Goal: Transaction & Acquisition: Purchase product/service

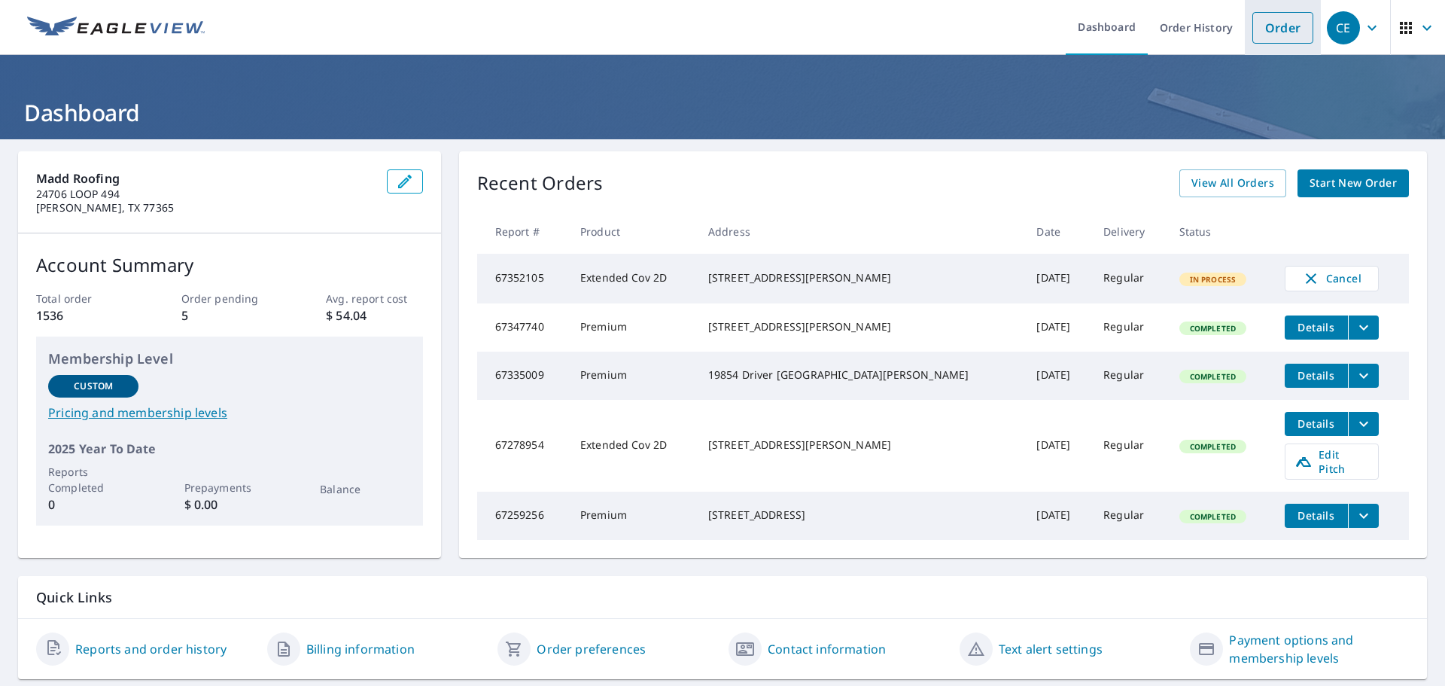
click at [1252, 22] on link "Order" at bounding box center [1282, 28] width 61 height 32
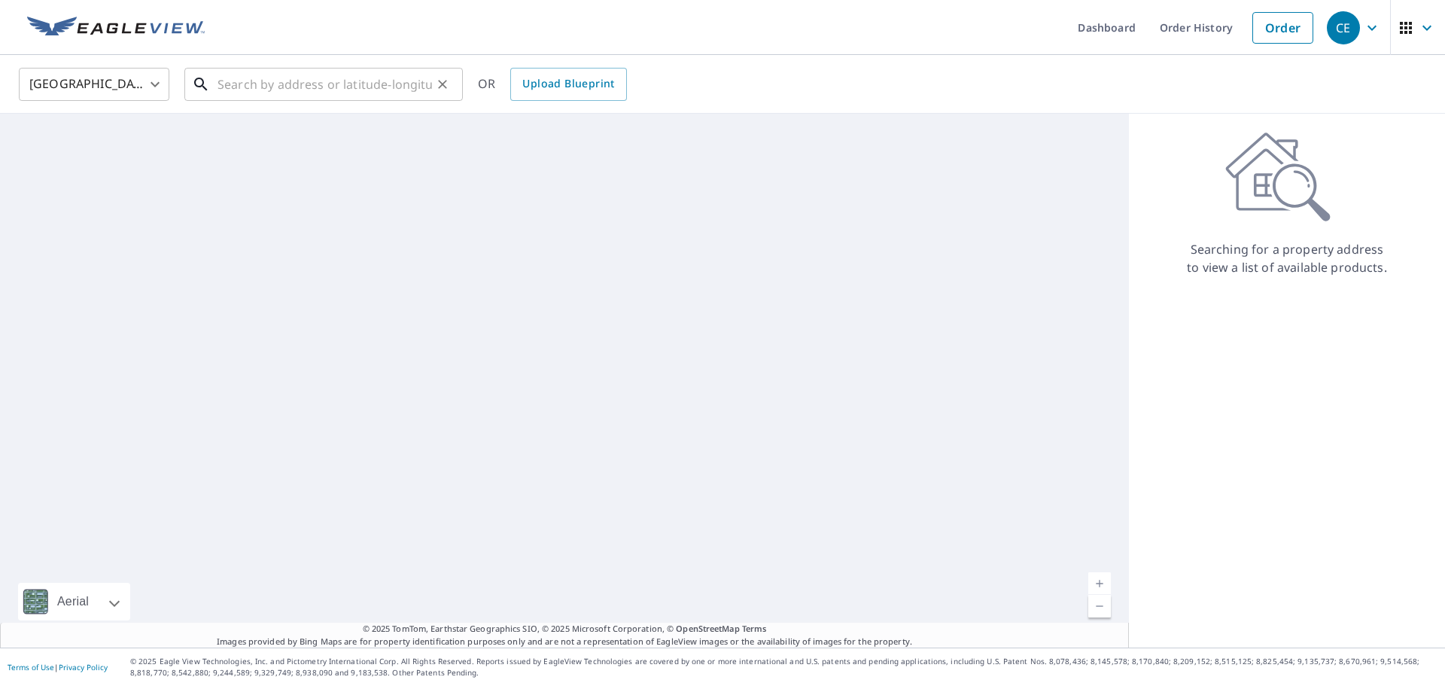
click at [331, 76] on input "text" at bounding box center [325, 84] width 215 height 42
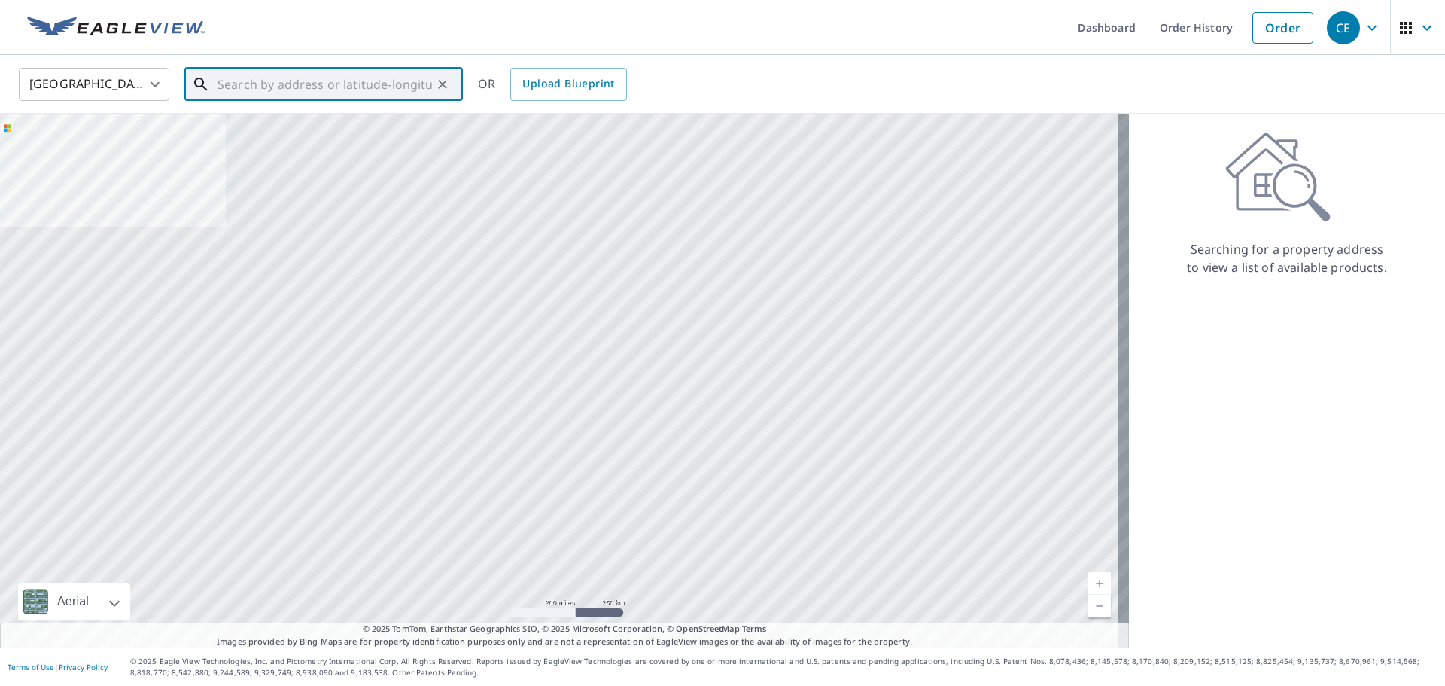
click at [340, 85] on input "text" at bounding box center [325, 84] width 215 height 42
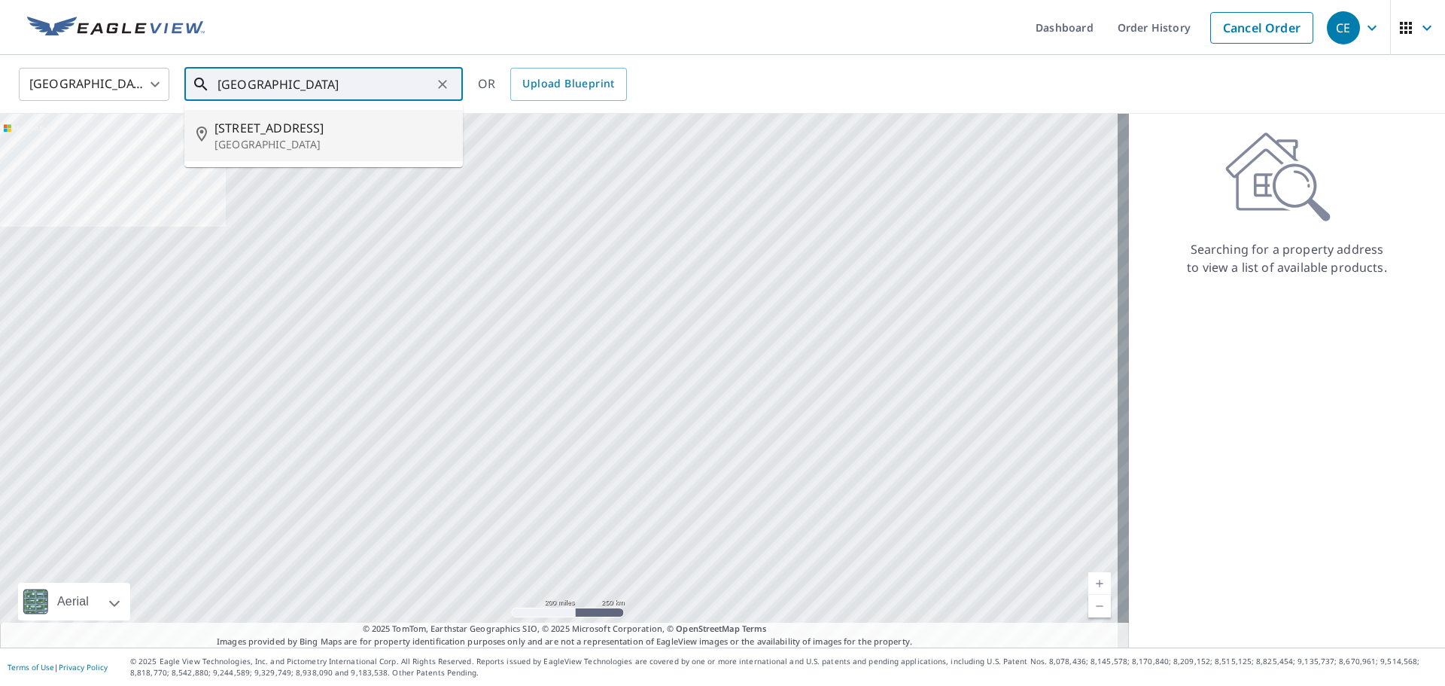
click at [347, 120] on span "[STREET_ADDRESS]" at bounding box center [333, 128] width 236 height 18
type input "[STREET_ADDRESS][PERSON_NAME]"
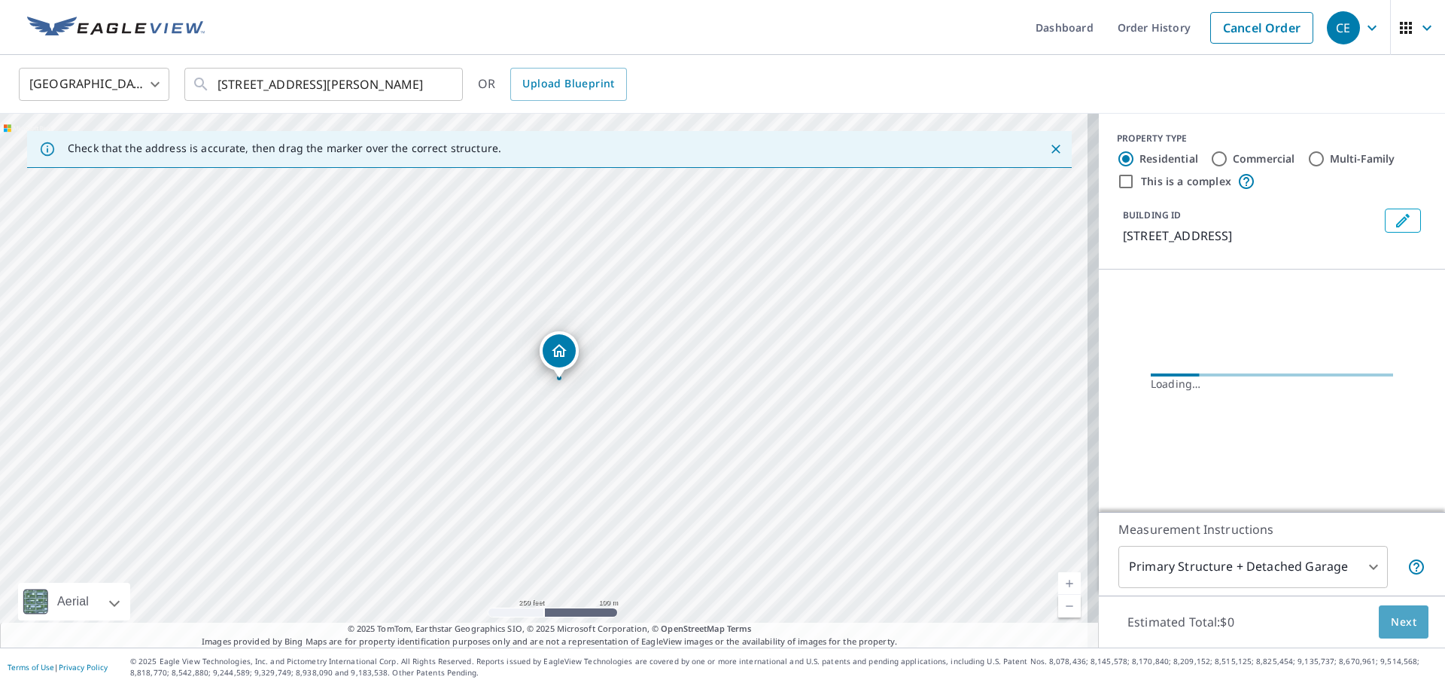
click at [1412, 628] on button "Next" at bounding box center [1404, 622] width 50 height 34
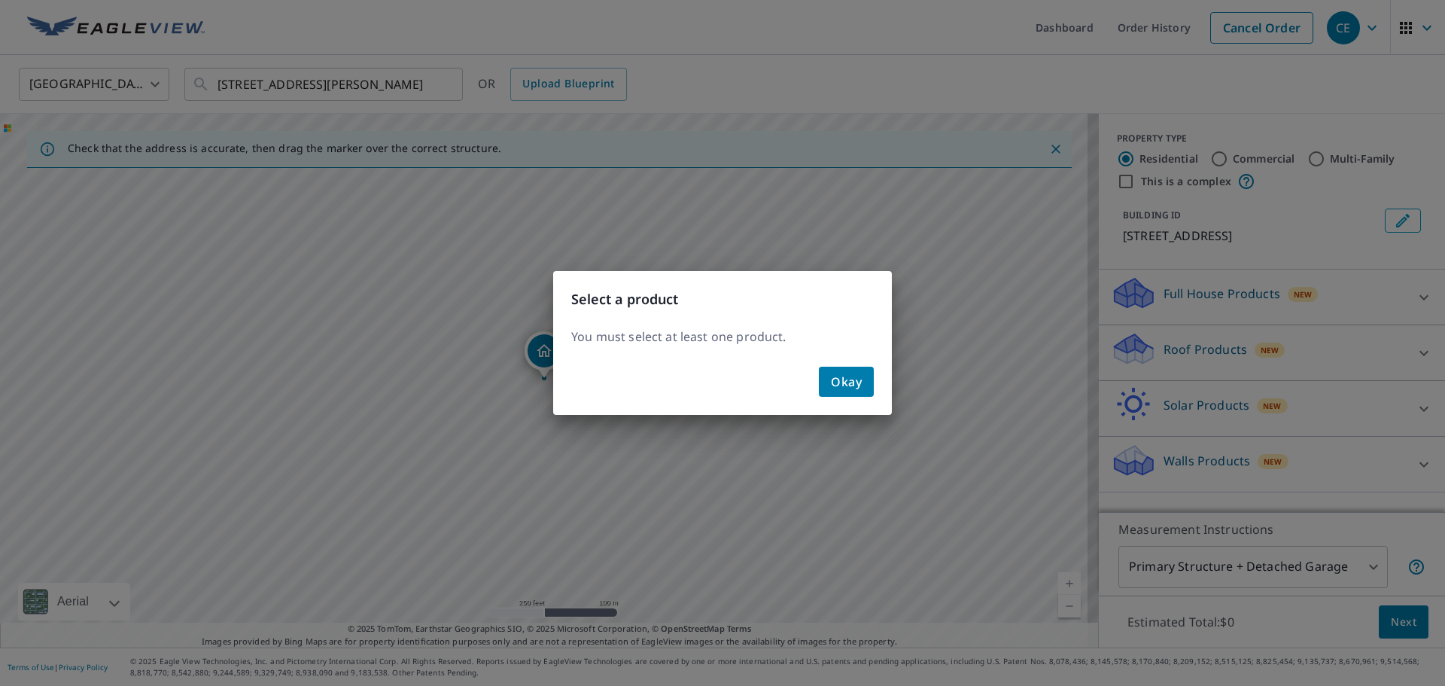
click at [839, 382] on span "Okay" at bounding box center [846, 381] width 31 height 21
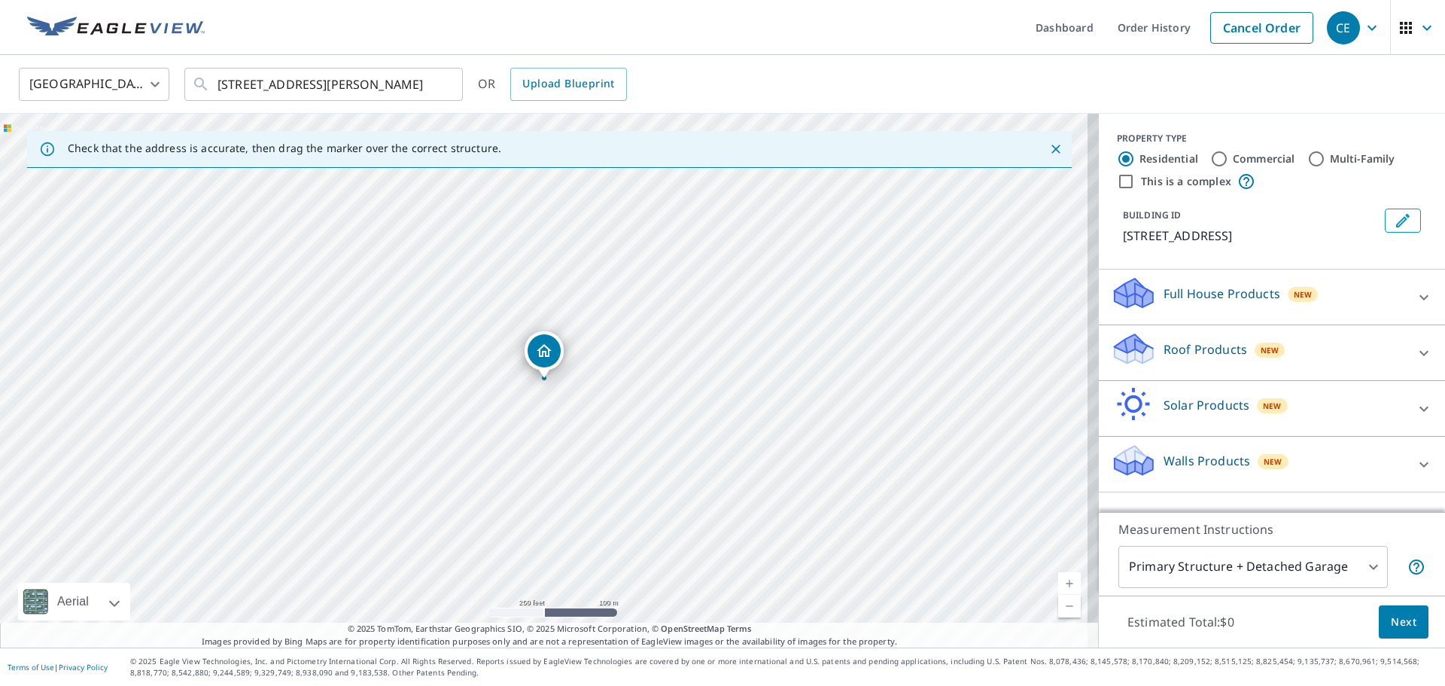
click at [1150, 376] on div "Roof Products New Premium $24.25 - $75.5 QuickSquares™ $18 Gutter $13.75 Bid Pe…" at bounding box center [1272, 353] width 346 height 56
click at [1167, 359] on div "Roof Products New" at bounding box center [1258, 352] width 295 height 43
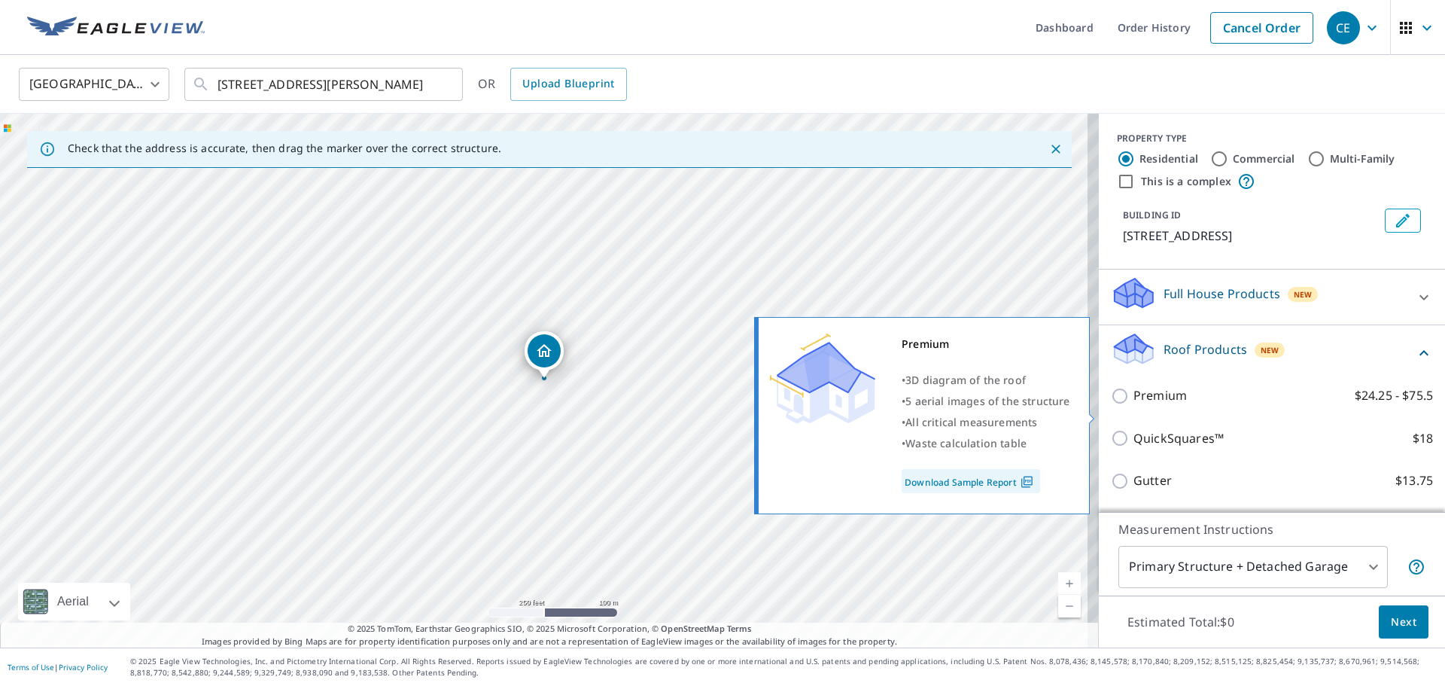
click at [1176, 405] on label "Premium $24.25 - $75.5" at bounding box center [1283, 395] width 300 height 19
click at [1133, 405] on input "Premium $24.25 - $75.5" at bounding box center [1122, 396] width 23 height 18
checkbox input "true"
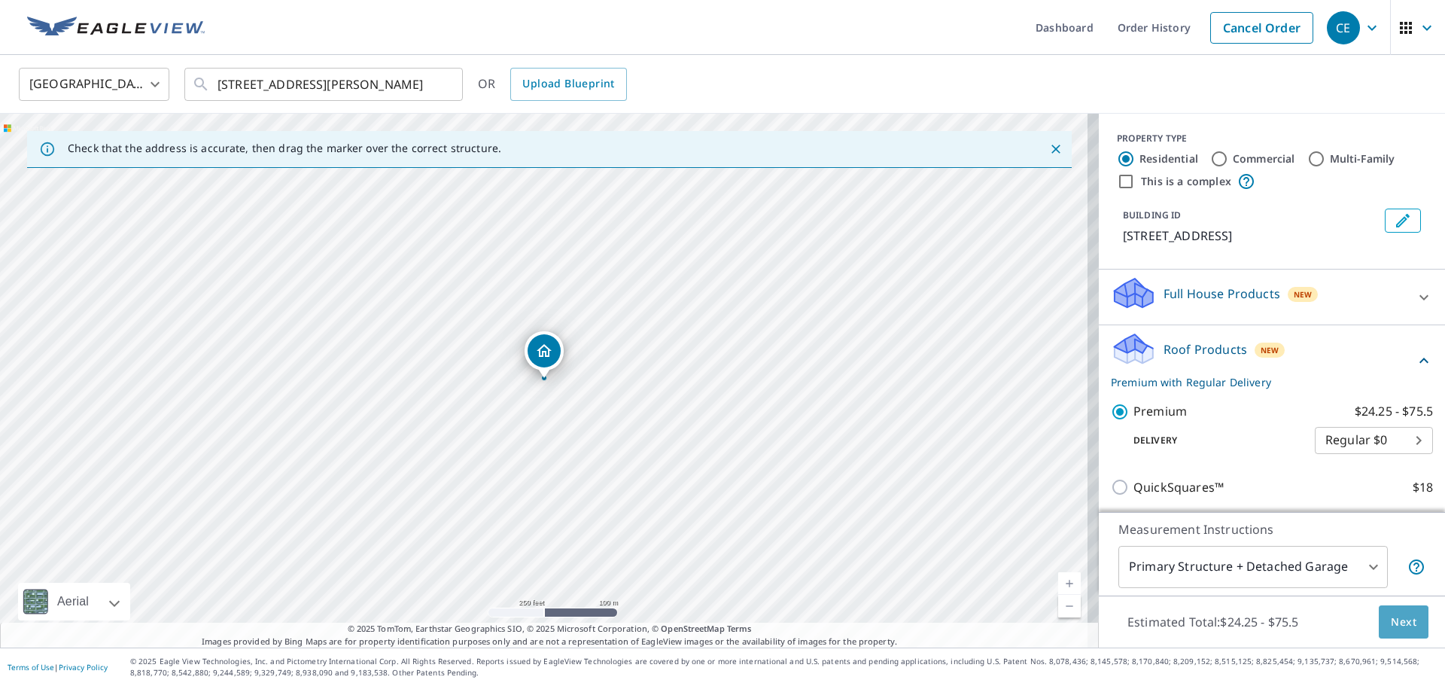
click at [1394, 624] on span "Next" at bounding box center [1404, 622] width 26 height 19
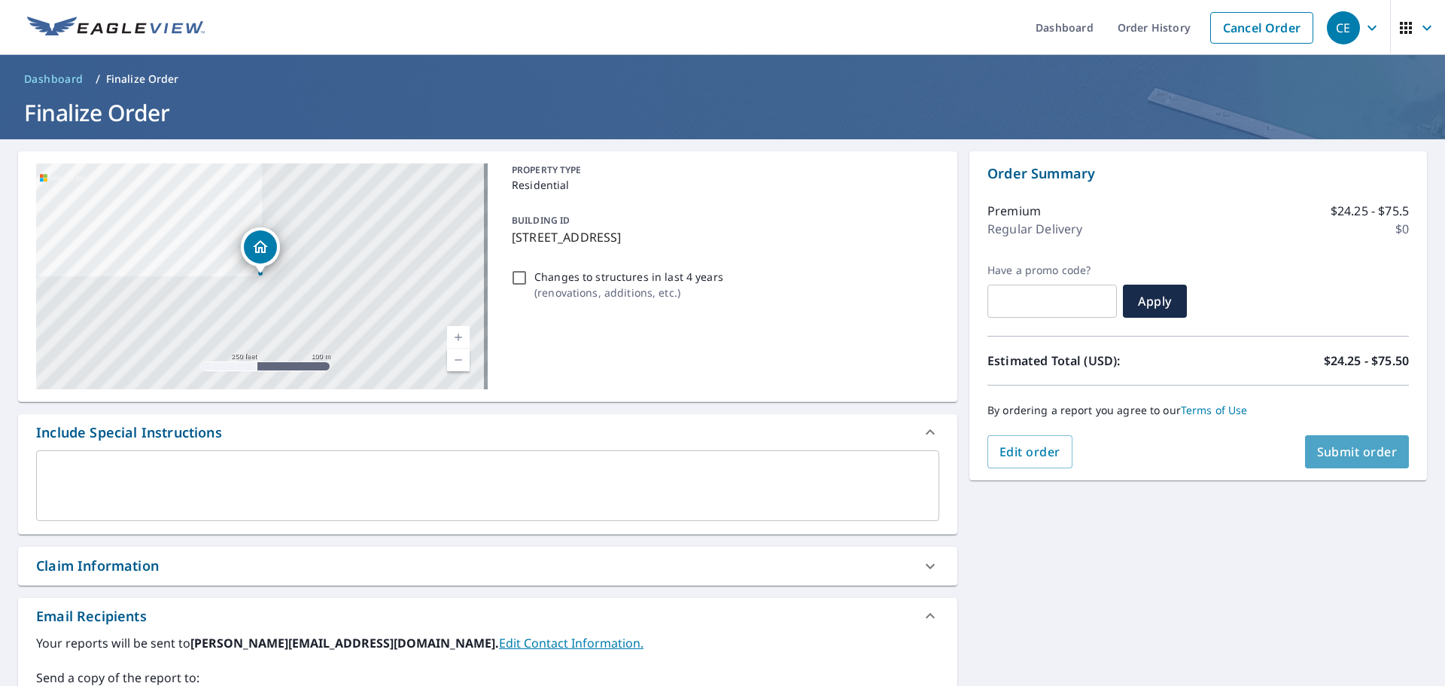
click at [1331, 440] on button "Submit order" at bounding box center [1357, 451] width 105 height 33
